Goal: Book appointment/travel/reservation

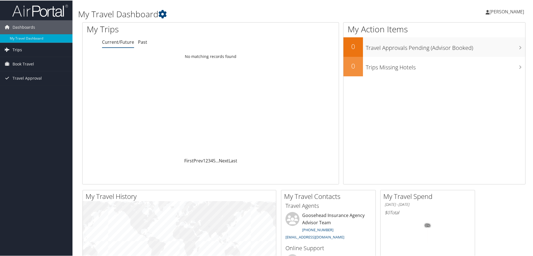
click at [26, 49] on link "Trips" at bounding box center [36, 49] width 73 height 14
click at [33, 91] on span "Book Travel" at bounding box center [23, 89] width 21 height 14
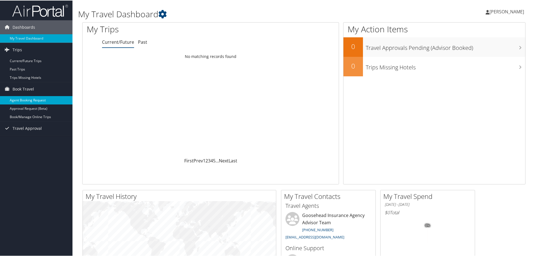
click at [33, 100] on link "Agent Booking Request" at bounding box center [36, 100] width 73 height 8
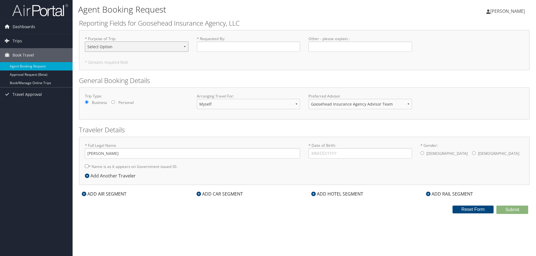
click at [104, 47] on select "Select Option Agency Site Visit - Support Campus Recruiting Visit Carrier Partn…" at bounding box center [137, 47] width 104 height 10
select select "Other"
click at [85, 42] on select "Select Option Agency Site Visit - Support Campus Recruiting Visit Carrier Partn…" at bounding box center [137, 47] width 104 height 10
click at [207, 41] on label "* Requested By : Required" at bounding box center [249, 44] width 104 height 16
click at [207, 42] on input "* Requested By : Required" at bounding box center [249, 47] width 104 height 10
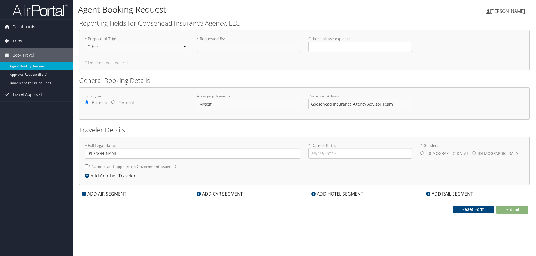
click at [207, 48] on input "* Requested By : Required" at bounding box center [249, 47] width 104 height 10
type input "[PERSON_NAME]"
click at [336, 47] on input "Other - please explain. : Required" at bounding box center [360, 47] width 104 height 10
type input "Colorado Networking"
click at [345, 103] on select "Goosehead Insurance Agency Advisor Team" at bounding box center [360, 104] width 104 height 10
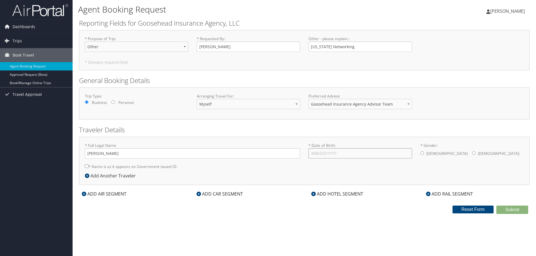
click at [320, 153] on input "* Date of Birth: Invalid Date" at bounding box center [360, 153] width 104 height 10
type input "03/10/2001"
click at [472, 152] on input "* Gender: Male Female" at bounding box center [474, 153] width 4 height 4
radio input "true"
click at [87, 165] on input "* Name is as it appears on Government issued ID." at bounding box center [87, 167] width 4 height 4
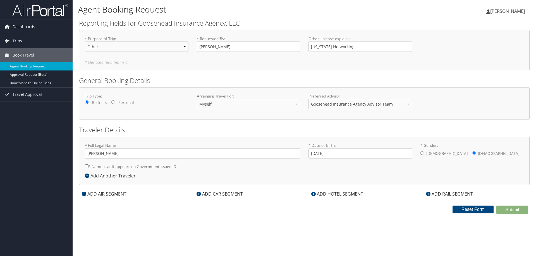
checkbox input "true"
drag, startPoint x: 132, startPoint y: 152, endPoint x: 98, endPoint y: 152, distance: 33.5
click at [98, 152] on input "Cora Johnson" at bounding box center [192, 153] width 215 height 10
type input "Cora McFadden Johnson"
click at [197, 211] on div "Submit Reset Form" at bounding box center [304, 210] width 459 height 8
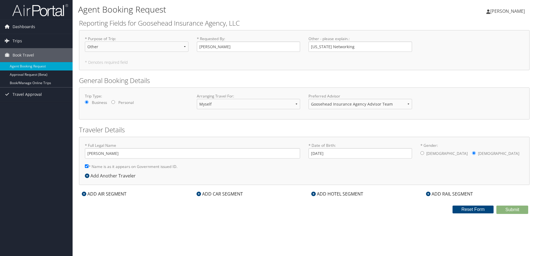
drag, startPoint x: 372, startPoint y: 206, endPoint x: 364, endPoint y: 198, distance: 11.7
click at [372, 206] on div "Submit Reset Form" at bounding box center [304, 210] width 459 height 8
click at [94, 194] on div "ADD AIR SEGMENT" at bounding box center [104, 194] width 50 height 7
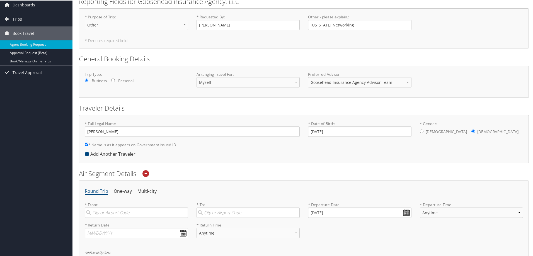
scroll to position [112, 0]
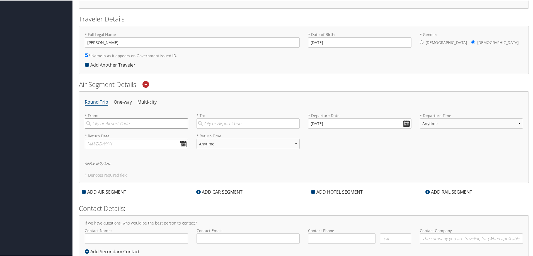
click at [115, 124] on input "search" at bounding box center [137, 123] width 104 height 10
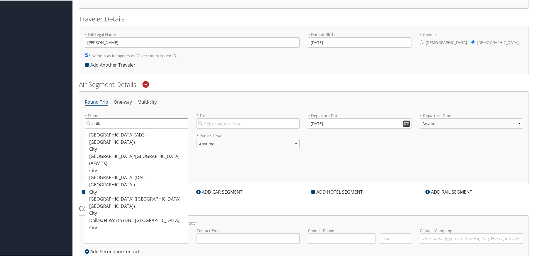
click at [146, 124] on input "dallas" at bounding box center [137, 123] width 104 height 10
type input "d"
click at [120, 174] on div "Dallas (DAL TX)" at bounding box center [137, 181] width 96 height 14
click at [120, 128] on input "DAL" at bounding box center [137, 123] width 104 height 10
type input "Dallas (DAL TX)"
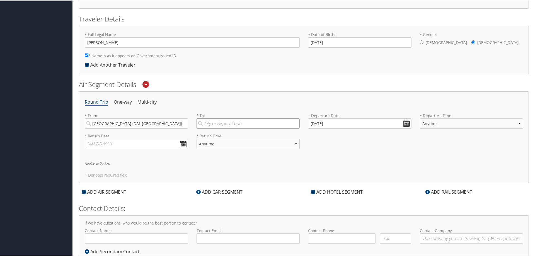
click at [230, 123] on input "search" at bounding box center [249, 123] width 104 height 10
click at [216, 167] on div "City" at bounding box center [249, 170] width 96 height 7
click at [216, 128] on input "denver" at bounding box center [249, 123] width 104 height 10
type input "Denver (DEN CO)"
click at [340, 122] on input "09/03/2025" at bounding box center [360, 123] width 104 height 10
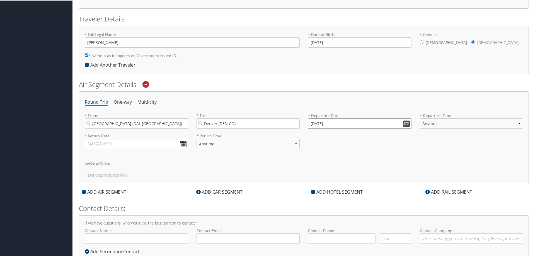
click at [408, 122] on input "09/03/2025" at bounding box center [360, 123] width 104 height 10
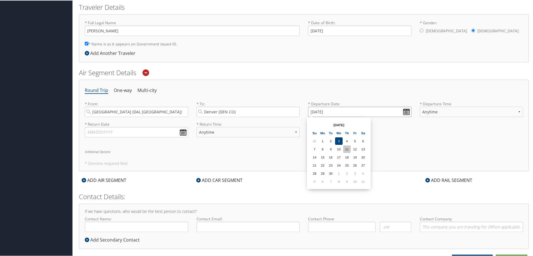
scroll to position [130, 0]
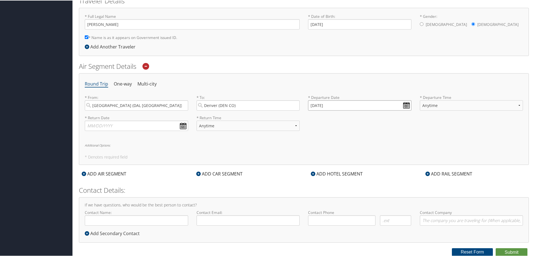
drag, startPoint x: 338, startPoint y: 104, endPoint x: 311, endPoint y: 105, distance: 27.1
click at [311, 105] on input "09/03/2025" at bounding box center [360, 105] width 104 height 10
click at [309, 105] on input "01/01/0202" at bounding box center [360, 105] width 104 height 10
click at [310, 105] on input "01/01/0202" at bounding box center [360, 105] width 104 height 10
type input "Invalid date"
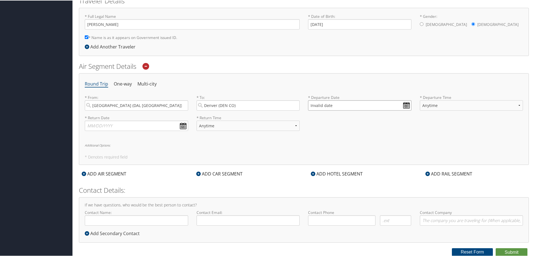
click at [407, 105] on input "Invalid date" at bounding box center [360, 105] width 104 height 10
click at [314, 104] on input "Invalid date" at bounding box center [360, 105] width 104 height 10
click at [327, 104] on input "Invalid date" at bounding box center [360, 105] width 104 height 10
drag, startPoint x: 335, startPoint y: 104, endPoint x: 308, endPoint y: 104, distance: 26.8
click at [308, 104] on input "Invalid date" at bounding box center [360, 105] width 104 height 10
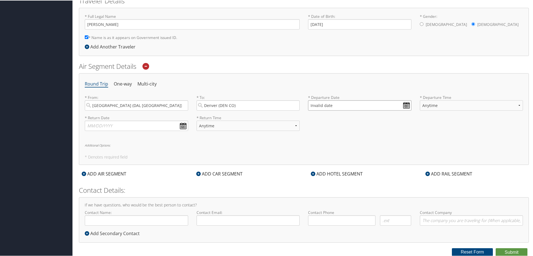
type input "Invalid date"
click at [430, 107] on select "Anytime Early Morning (5AM-7AM) Morning (7AM-12PM) Afternoon (12PM-5PM) Evening…" at bounding box center [472, 105] width 104 height 10
select select "7AM-12PM"
click at [420, 100] on select "Anytime Early Morning (5AM-7AM) Morning (7AM-12PM) Afternoon (12PM-5PM) Evening…" at bounding box center [472, 105] width 104 height 10
click at [356, 105] on input "Invalid date" at bounding box center [360, 105] width 104 height 10
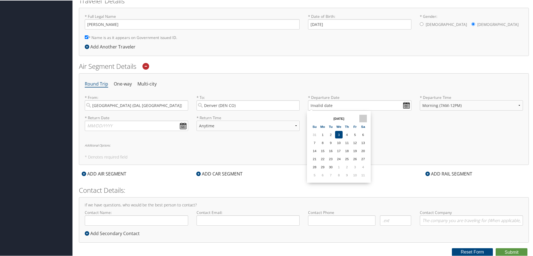
click at [362, 119] on th at bounding box center [364, 118] width 8 height 8
click at [311, 117] on th at bounding box center [315, 118] width 8 height 8
click at [329, 151] on td "14" at bounding box center [331, 151] width 8 height 8
type input "10/14/2025"
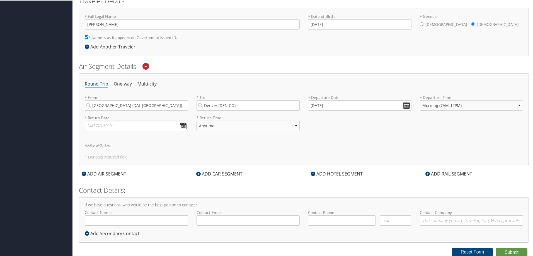
click at [120, 122] on input "text" at bounding box center [137, 125] width 104 height 10
click at [144, 139] on th at bounding box center [141, 139] width 8 height 8
click at [100, 179] on td "20" at bounding box center [101, 179] width 8 height 8
type input "10/20/2025"
click at [217, 127] on select "Anytime Early Morning (5AM-7AM) Morning (7AM-12PM) Afternoon (12PM-5PM) Evening…" at bounding box center [249, 125] width 104 height 10
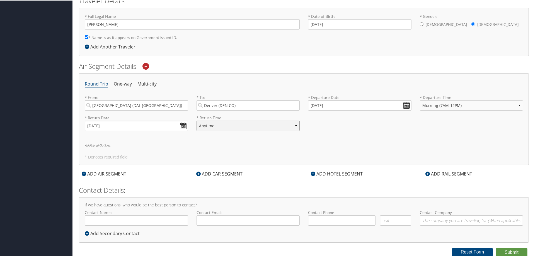
select select "7AM-12PM"
click at [197, 120] on select "Anytime Early Morning (5AM-7AM) Morning (7AM-12PM) Afternoon (12PM-5PM) Evening…" at bounding box center [249, 125] width 104 height 10
click at [258, 147] on div "Round Trip One-way Multi-city * From: Dallas (DAL TX) Required * To: Denver (DE…" at bounding box center [304, 119] width 450 height 92
click at [210, 170] on div "ADD CAR SEGMENT" at bounding box center [220, 173] width 52 height 7
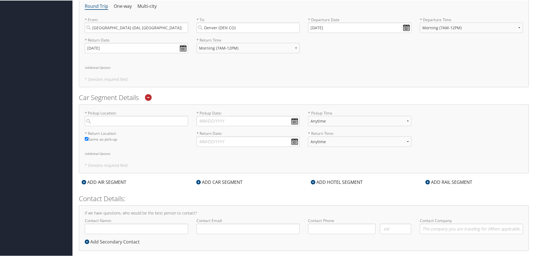
scroll to position [213, 0]
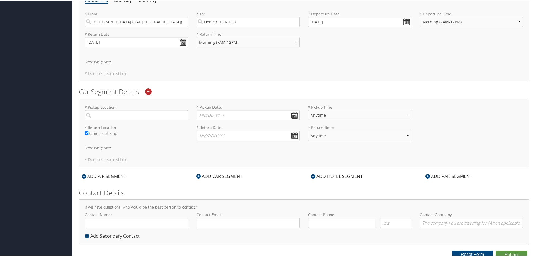
click at [117, 110] on input "search" at bounding box center [137, 115] width 104 height 10
click at [127, 114] on input "search" at bounding box center [137, 115] width 104 height 10
click at [132, 115] on input "search" at bounding box center [137, 115] width 104 height 10
click at [128, 155] on div "Denver (DEN CO)" at bounding box center [137, 154] width 96 height 7
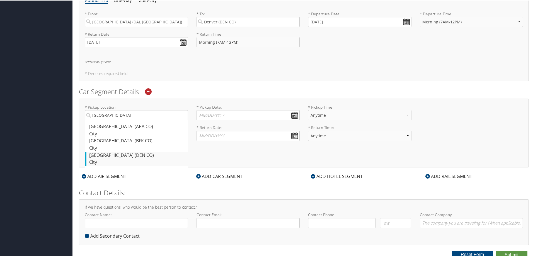
click at [128, 120] on input "denver" at bounding box center [137, 115] width 104 height 10
type input "Denver"
click at [211, 111] on input "* Pickup Date: Dates must be valid" at bounding box center [249, 115] width 104 height 10
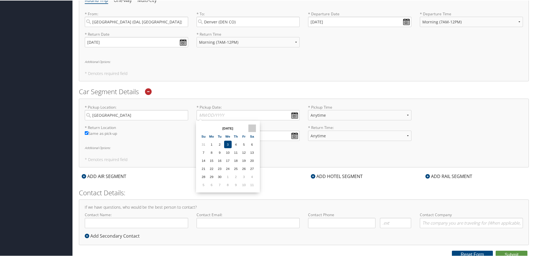
click at [254, 126] on th at bounding box center [253, 128] width 8 height 8
click at [220, 161] on td "14" at bounding box center [220, 161] width 8 height 8
type input "10/14/2025"
click at [330, 113] on select "Anytime 12:00 AM 1:00 AM 2:00 AM 3:00 AM 4:00 AM 5:00 AM 6:00 AM 7:00 AM 8:00 A…" at bounding box center [360, 115] width 104 height 10
select select "9:00 AM"
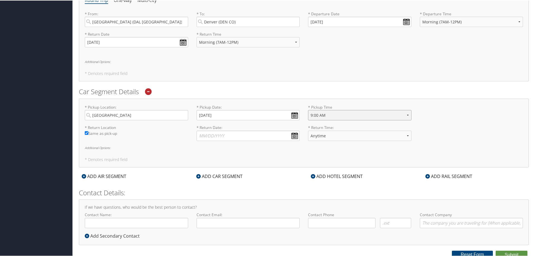
click at [308, 110] on select "Anytime 12:00 AM 1:00 AM 2:00 AM 3:00 AM 4:00 AM 5:00 AM 6:00 AM 7:00 AM 8:00 A…" at bounding box center [360, 115] width 104 height 10
click at [276, 135] on input "* Return Date: Dates must be valid" at bounding box center [249, 135] width 104 height 10
click at [250, 151] on th at bounding box center [253, 149] width 8 height 8
click at [210, 189] on td "20" at bounding box center [212, 189] width 8 height 8
type input "10/20/2025"
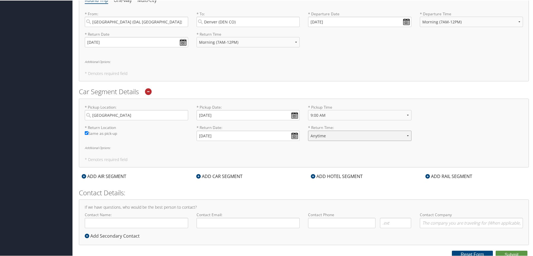
click at [344, 133] on select "Anytime 12:00 AM 1:00 AM 2:00 AM 3:00 AM 4:00 AM 5:00 AM 6:00 AM 7:00 AM 8:00 A…" at bounding box center [360, 135] width 104 height 10
click at [308, 130] on select "Anytime 12:00 AM 1:00 AM 2:00 AM 3:00 AM 4:00 AM 5:00 AM 6:00 AM 7:00 AM 8:00 A…" at bounding box center [360, 135] width 104 height 10
click at [302, 159] on h5 "* Denotes required field" at bounding box center [304, 159] width 439 height 4
click at [324, 134] on select "Anytime 12:00 AM 1:00 AM 2:00 AM 3:00 AM 4:00 AM 5:00 AM 6:00 AM 7:00 AM 8:00 A…" at bounding box center [360, 135] width 104 height 10
select select "8:00 AM"
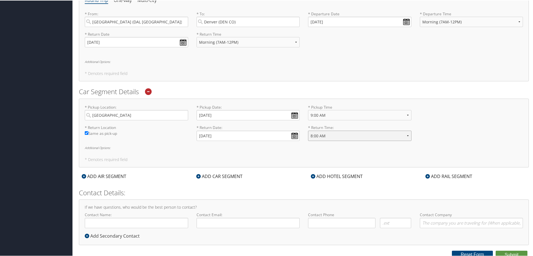
click at [308, 130] on select "Anytime 12:00 AM 1:00 AM 2:00 AM 3:00 AM 4:00 AM 5:00 AM 6:00 AM 7:00 AM 8:00 A…" at bounding box center [360, 135] width 104 height 10
click at [305, 160] on h5 "* Denotes required field" at bounding box center [304, 159] width 439 height 4
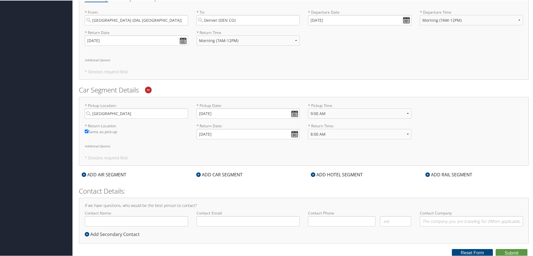
scroll to position [216, 0]
click at [113, 221] on input "Contact Name:" at bounding box center [137, 220] width 104 height 10
type input "[PERSON_NAME]"
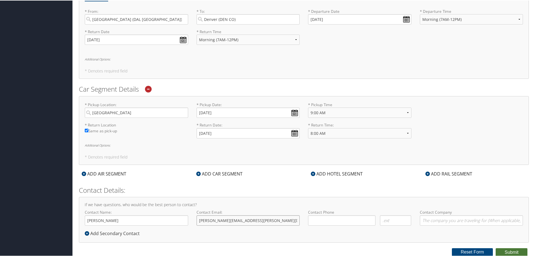
type input "cora.johnson@goosehead.com"
click at [327, 220] on input at bounding box center [342, 220] width 68 height 10
type input "(303) 268-5325"
click at [456, 222] on input "Contact Company" at bounding box center [472, 220] width 104 height 10
type input "Goosehead Insurance"
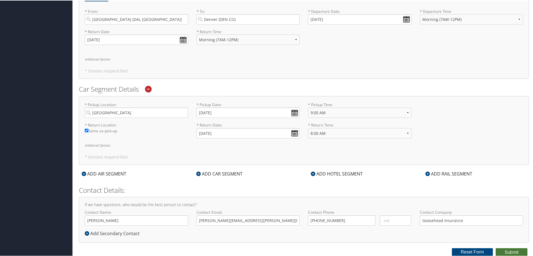
click at [511, 250] on button "Submit" at bounding box center [512, 252] width 32 height 8
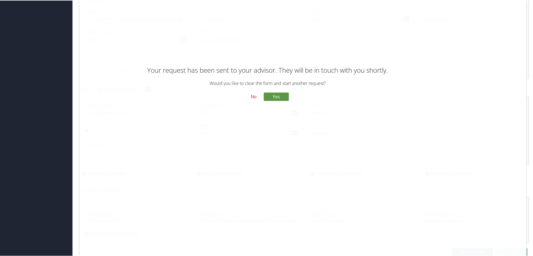
click at [254, 96] on button "No" at bounding box center [254, 96] width 15 height 9
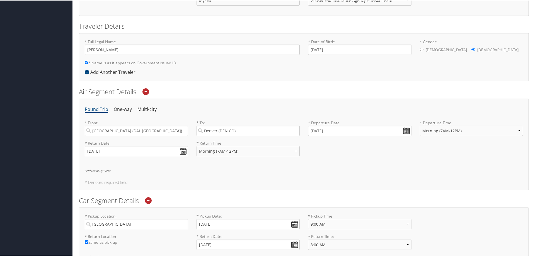
scroll to position [0, 0]
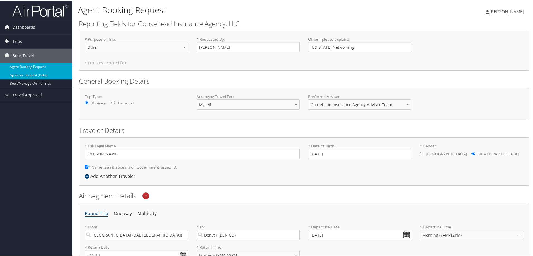
click at [42, 74] on link "Approval Request (Beta)" at bounding box center [36, 75] width 73 height 8
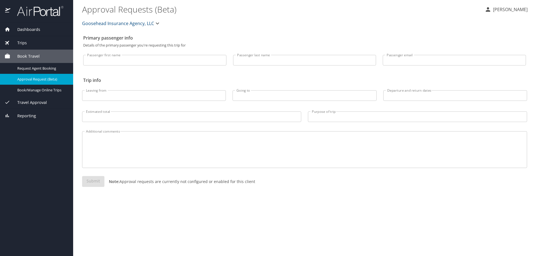
click at [101, 61] on input "Passenger first name" at bounding box center [154, 60] width 143 height 11
type input "[PERSON_NAME]"
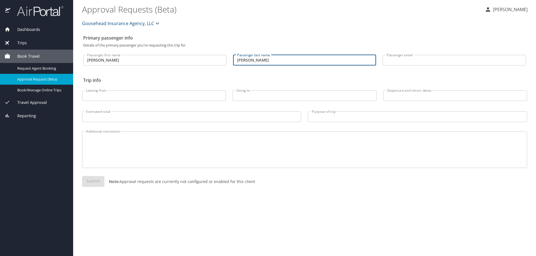
type input "Johnson"
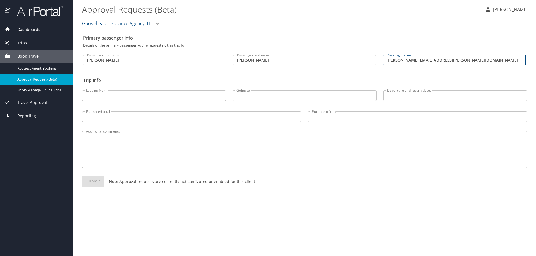
type input "[PERSON_NAME][EMAIL_ADDRESS][PERSON_NAME][DOMAIN_NAME]"
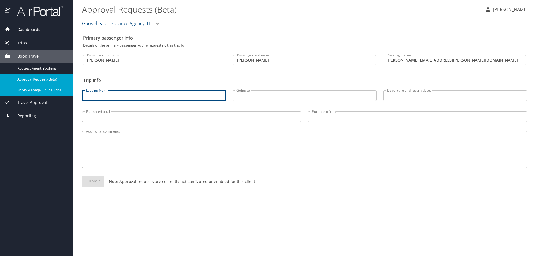
click at [49, 88] on span "Book/Manage Online Trips" at bounding box center [41, 90] width 49 height 5
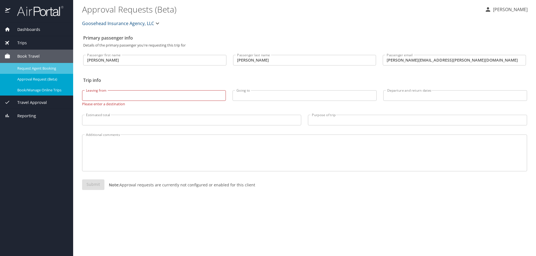
click at [30, 71] on div "Request Agent Booking" at bounding box center [36, 68] width 64 height 6
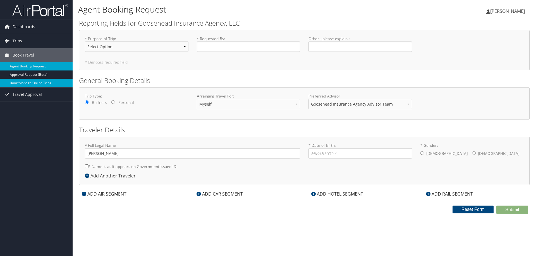
click at [31, 84] on link "Book/Manage Online Trips" at bounding box center [36, 83] width 73 height 8
click at [33, 83] on link "Book/Manage Online Trips" at bounding box center [36, 83] width 73 height 8
click at [116, 48] on select "Select Option Agency Site Visit - Support Campus Recruiting Visit Carrier Partn…" at bounding box center [137, 47] width 104 height 10
click at [187, 15] on h1 "Agent Booking Request" at bounding box center [228, 10] width 301 height 12
